Goal: Task Accomplishment & Management: Complete application form

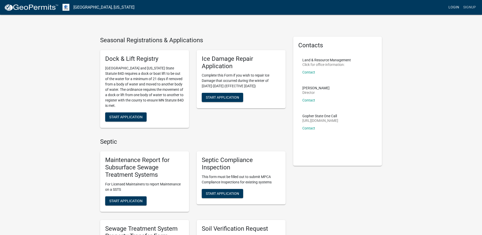
click at [455, 5] on link "Login" at bounding box center [454, 8] width 15 height 10
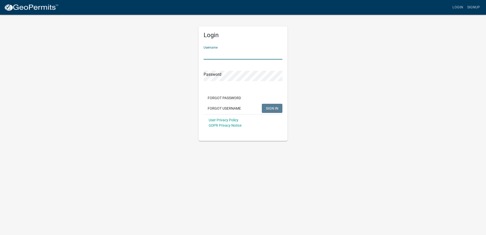
click at [216, 54] on input "Username" at bounding box center [243, 54] width 79 height 10
type input "fargocass"
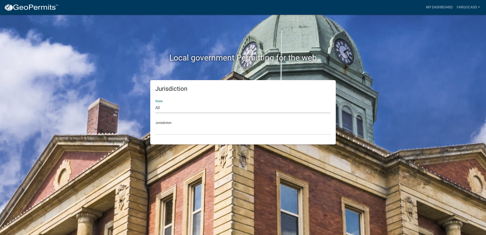
drag, startPoint x: 158, startPoint y: 105, endPoint x: 162, endPoint y: 105, distance: 3.6
click at [158, 105] on select "All [US_STATE] [US_STATE] [US_STATE] [US_STATE] [US_STATE] [US_STATE] [US_STATE…" at bounding box center [242, 108] width 175 height 10
select select "[US_STATE]"
click at [155, 103] on select "All [US_STATE] [US_STATE] [US_STATE] [US_STATE] [US_STATE] [US_STATE] [US_STATE…" at bounding box center [242, 108] width 175 height 10
click at [174, 130] on select "[GEOGRAPHIC_DATA], [US_STATE] [GEOGRAPHIC_DATA], [US_STATE] [GEOGRAPHIC_DATA], …" at bounding box center [242, 129] width 175 height 10
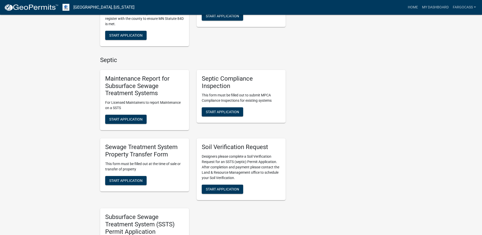
scroll to position [178, 0]
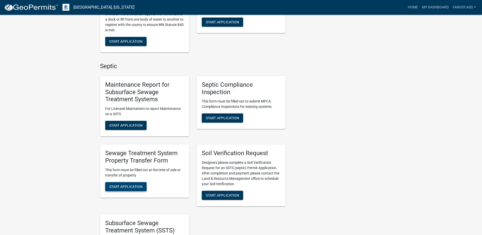
click at [138, 186] on span "Start Application" at bounding box center [125, 186] width 33 height 4
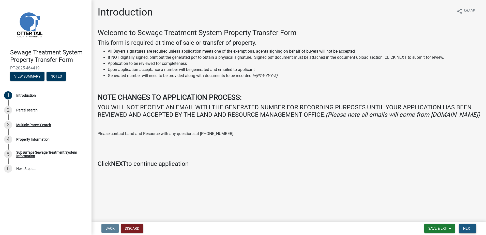
click at [470, 227] on span "Next" at bounding box center [467, 228] width 9 height 4
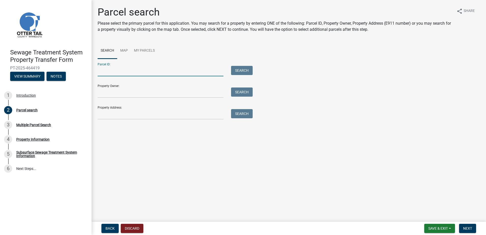
click at [114, 72] on input "Parcel ID:" at bounding box center [161, 71] width 126 height 10
type input "09000990190000"
click at [237, 72] on button "Search" at bounding box center [242, 70] width 22 height 9
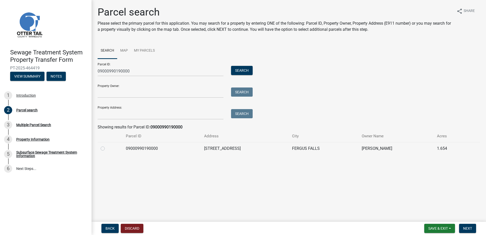
click at [107, 145] on label at bounding box center [107, 145] width 0 height 0
click at [107, 149] on input "radio" at bounding box center [108, 146] width 3 height 3
radio input "true"
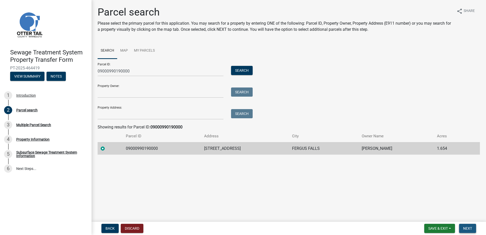
click at [465, 228] on span "Next" at bounding box center [467, 228] width 9 height 4
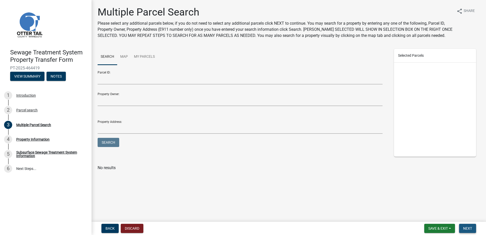
click at [466, 226] on span "Next" at bounding box center [467, 228] width 9 height 4
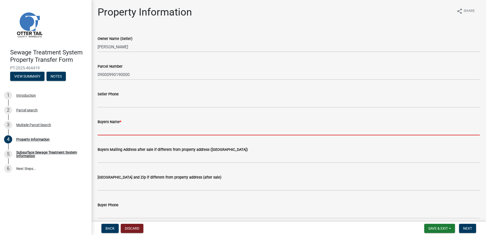
click at [109, 132] on input "Buyers Name *" at bounding box center [289, 130] width 382 height 10
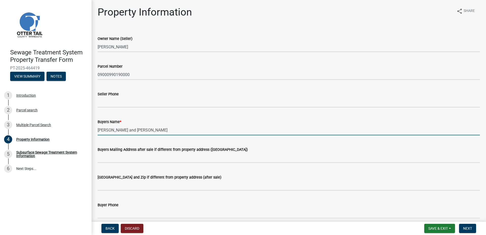
scroll to position [51, 0]
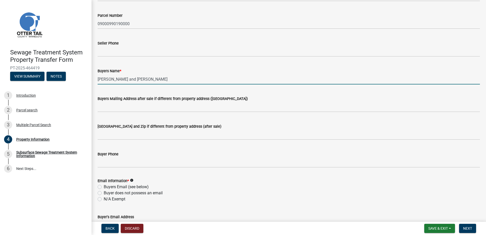
type input "[PERSON_NAME] and [PERSON_NAME]"
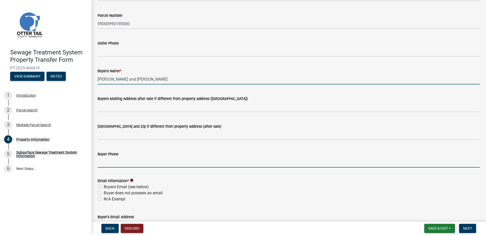
click at [115, 158] on input "Buyer Phone" at bounding box center [289, 162] width 382 height 10
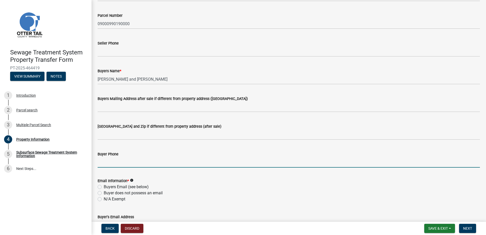
click at [108, 162] on input "Buyer Phone" at bounding box center [289, 162] width 382 height 10
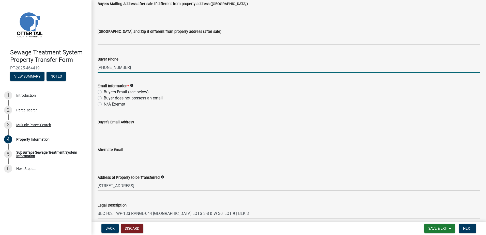
scroll to position [153, 0]
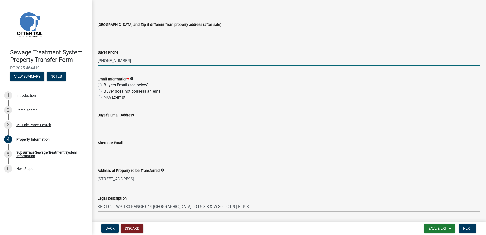
type input "[PHONE_NUMBER]"
click at [112, 84] on label "Buyers Email (see below)" at bounding box center [126, 85] width 45 height 6
click at [107, 84] on input "Buyers Email (see below)" at bounding box center [105, 83] width 3 height 3
radio input "true"
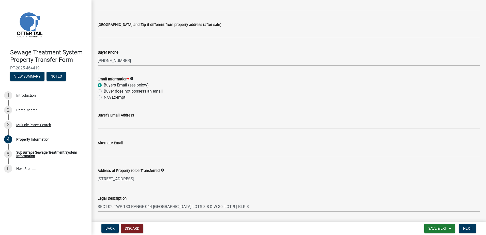
click at [132, 78] on icon "info" at bounding box center [132, 79] width 4 height 4
click at [139, 108] on div "Buyer's Email Address" at bounding box center [289, 117] width 382 height 24
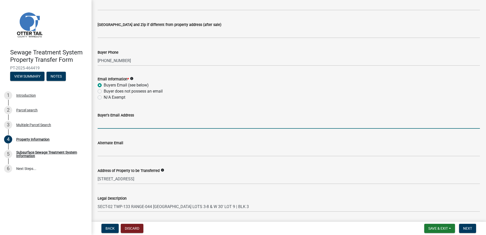
click at [118, 124] on input "Buyer's Email Address" at bounding box center [289, 123] width 382 height 10
click at [115, 123] on input "Buyer's Email Address" at bounding box center [289, 123] width 382 height 10
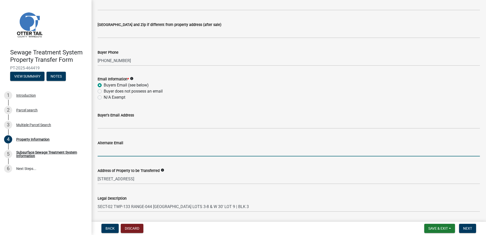
click at [240, 156] on input "Alternate Email" at bounding box center [289, 151] width 382 height 10
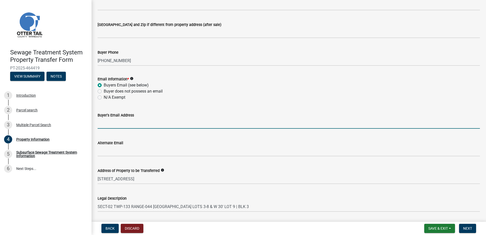
click at [107, 123] on input "Buyer's Email Address" at bounding box center [289, 123] width 382 height 10
paste input "[EMAIL_ADDRESS][DOMAIN_NAME]"
type input "[EMAIL_ADDRESS][DOMAIN_NAME]"
click at [204, 185] on wm-data-entity-input "Address of Property to be Transferred info [STREET_ADDRESS]" at bounding box center [289, 174] width 382 height 28
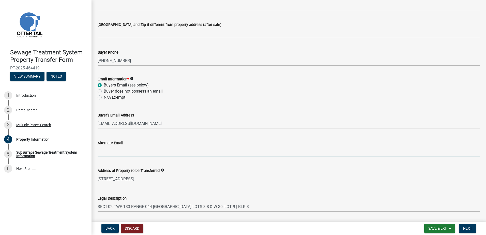
click at [108, 151] on input "Alternate Email" at bounding box center [289, 151] width 382 height 10
paste input "[EMAIL_ADDRESS][PERSON_NAME][DOMAIN_NAME]"
type input "[EMAIL_ADDRESS][PERSON_NAME][DOMAIN_NAME]"
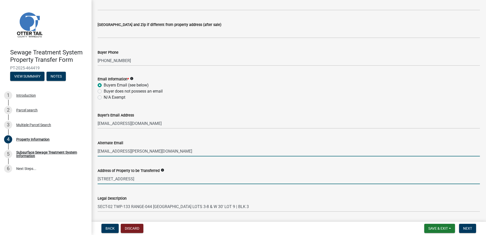
click at [249, 181] on input "[STREET_ADDRESS]" at bounding box center [289, 179] width 382 height 10
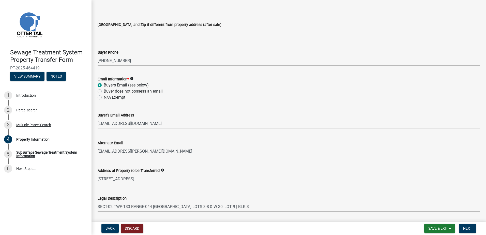
click at [300, 195] on div "Legal Description SECT-02 TWP-133 RANGE-044 [GEOGRAPHIC_DATA] LOTS 3-8 & W 30' …" at bounding box center [289, 200] width 382 height 24
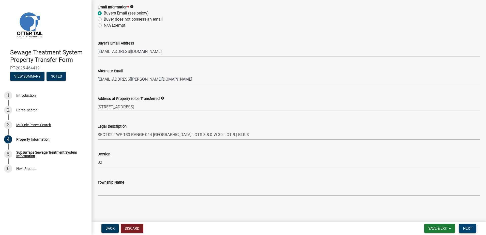
click at [469, 228] on span "Next" at bounding box center [467, 228] width 9 height 4
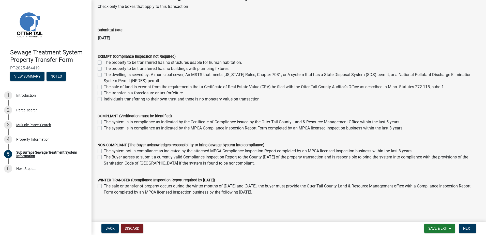
scroll to position [33, 0]
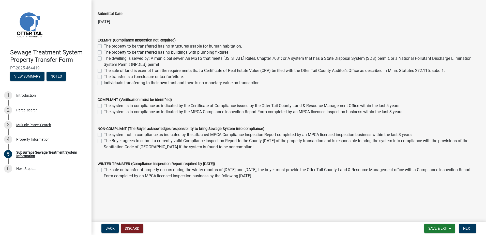
click at [207, 106] on label "The system is in compliance as indicated by the Certificate of Compliance issue…" at bounding box center [252, 106] width 296 height 6
click at [107, 106] on input "The system is in compliance as indicated by the Certificate of Compliance issue…" at bounding box center [105, 104] width 3 height 3
checkbox input "true"
click at [104, 111] on label "The system is in compliance as indicated by the MPCA Compliance Inspection Repo…" at bounding box center [254, 112] width 300 height 6
click at [104, 111] on input "The system is in compliance as indicated by the MPCA Compliance Inspection Repo…" at bounding box center [105, 110] width 3 height 3
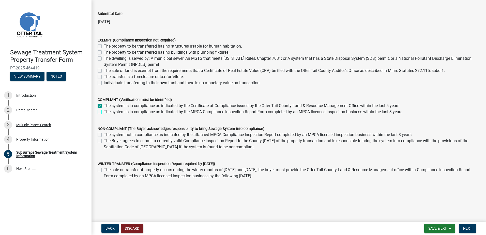
checkbox input "true"
click at [104, 107] on label "The system is in compliance as indicated by the Certificate of Compliance issue…" at bounding box center [252, 106] width 296 height 6
click at [104, 106] on input "The system is in compliance as indicated by the Certificate of Compliance issue…" at bounding box center [105, 104] width 3 height 3
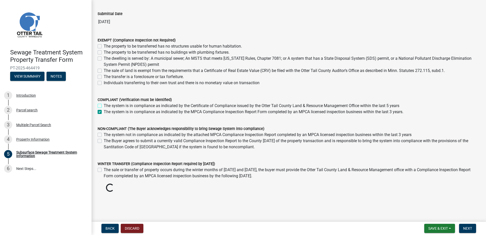
checkbox input "false"
checkbox input "true"
click at [471, 229] on span "Next" at bounding box center [467, 228] width 9 height 4
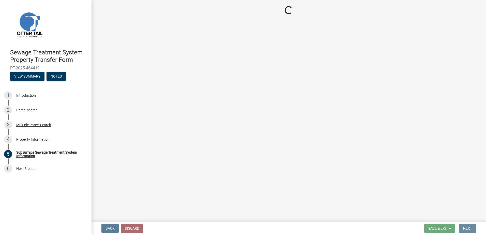
scroll to position [0, 0]
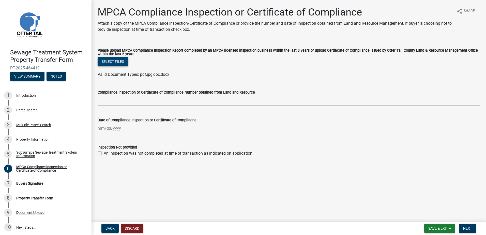
click at [117, 57] on button "Select files" at bounding box center [113, 61] width 31 height 9
click at [105, 58] on button "Select files" at bounding box center [113, 61] width 31 height 9
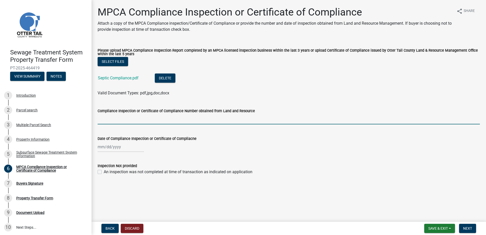
click at [131, 120] on input "Compliance Inspection or Certificate of Compliance Number obtained from Land an…" at bounding box center [289, 119] width 382 height 10
click at [268, 128] on wm-data-entity-input "Compliance Inspection or Certificate of Compliance Number obtained from Land an…" at bounding box center [289, 115] width 382 height 28
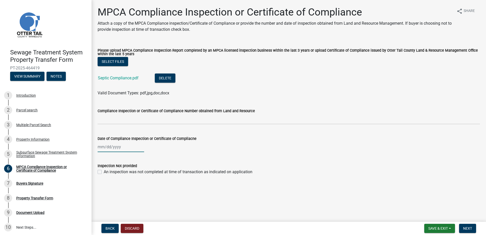
click at [113, 146] on div at bounding box center [121, 147] width 47 height 10
select select "8"
select select "2025"
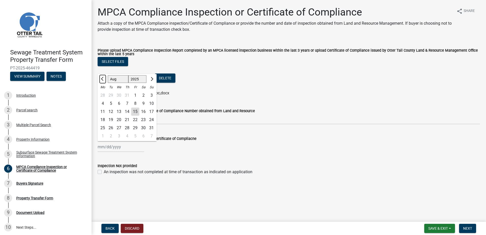
click at [103, 80] on span "Previous month" at bounding box center [103, 79] width 4 height 4
select select "7"
click at [112, 103] on div "8" at bounding box center [111, 103] width 8 height 8
type input "[DATE]"
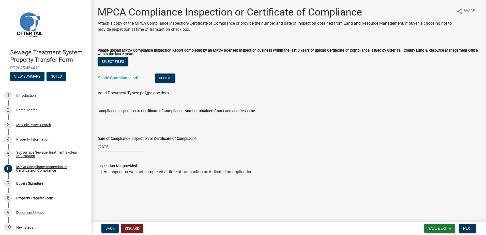
click at [116, 109] on label "Compliance Inspection or Certificate of Compliance Number obtained from Land an…" at bounding box center [176, 111] width 157 height 4
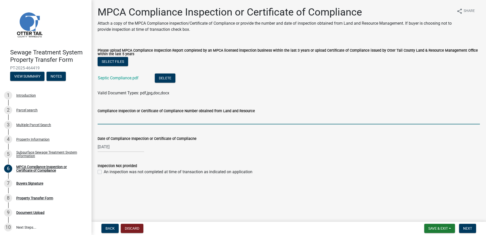
click at [116, 114] on input "Compliance Inspection or Certificate of Compliance Number obtained from Land an…" at bounding box center [289, 119] width 382 height 10
click at [255, 148] on div "[DATE]" at bounding box center [289, 147] width 382 height 10
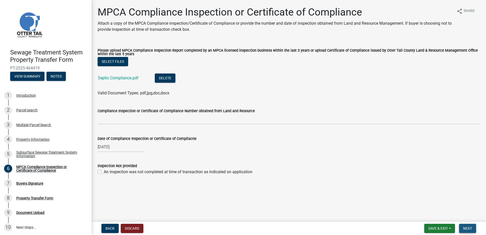
click at [465, 227] on span "Next" at bounding box center [467, 228] width 9 height 4
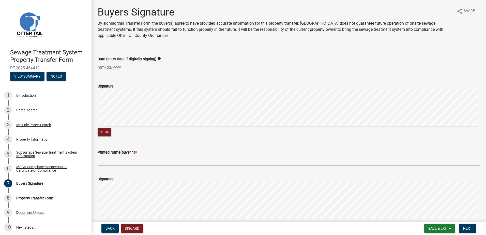
click at [118, 154] on label "Printed Name(buyer 1) *" at bounding box center [117, 153] width 39 height 4
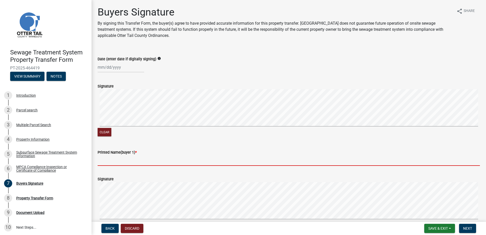
click at [118, 155] on input "Printed Name(buyer 1) *" at bounding box center [289, 160] width 382 height 10
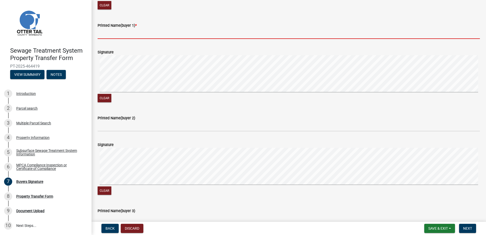
scroll to position [127, 0]
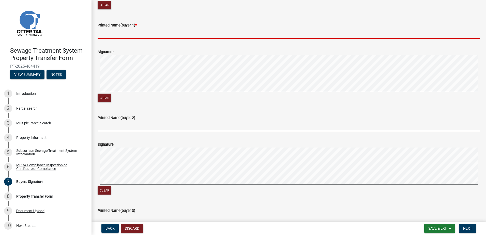
click at [113, 131] on input "Printed Name(buyer 2)" at bounding box center [289, 126] width 382 height 10
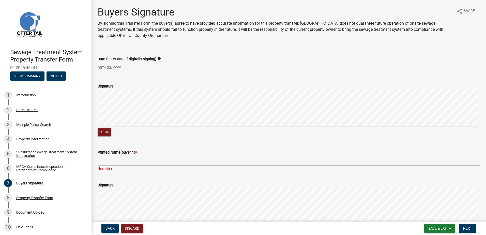
scroll to position [0, 0]
click at [453, 228] on button "Save & Exit" at bounding box center [439, 228] width 31 height 9
click at [444, 218] on button "Save & Exit" at bounding box center [434, 215] width 41 height 12
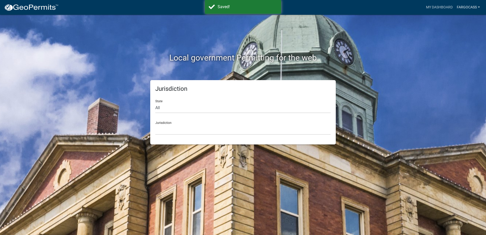
click at [472, 7] on link "fargocass" at bounding box center [468, 8] width 27 height 10
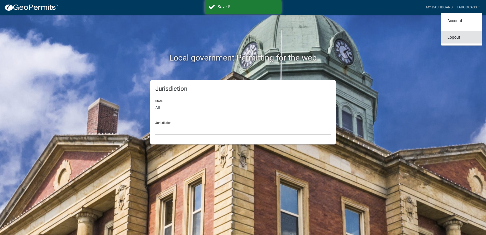
click at [457, 38] on link "Logout" at bounding box center [461, 37] width 41 height 12
